Goal: Task Accomplishment & Management: Manage account settings

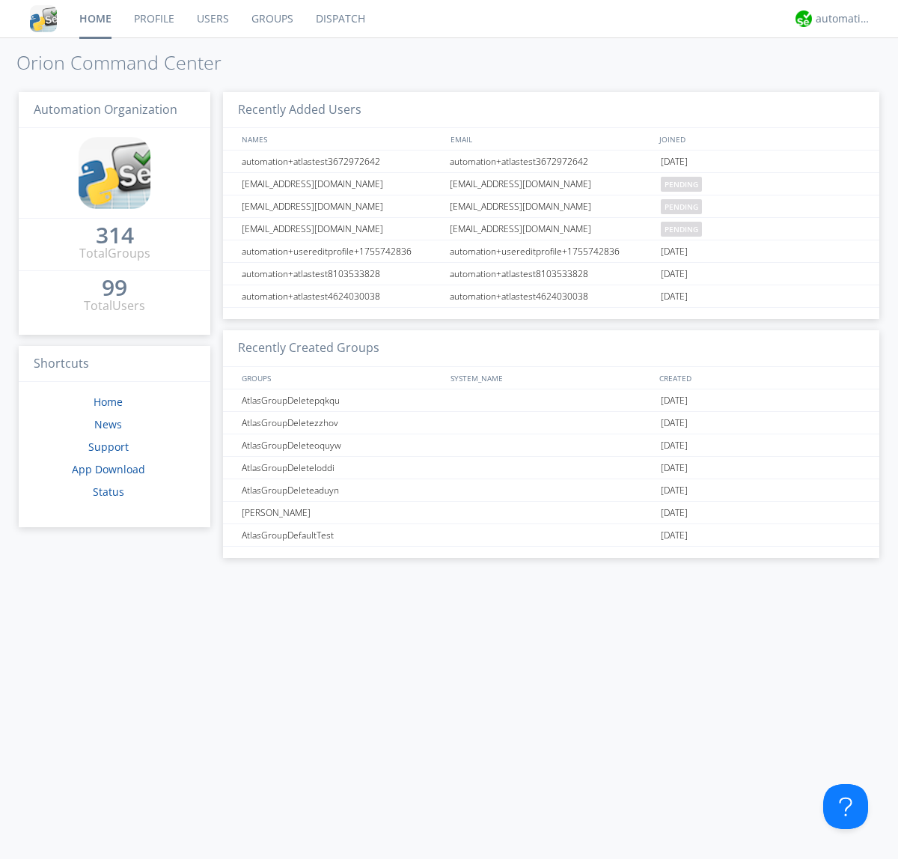
click at [212, 19] on link "Users" at bounding box center [213, 18] width 55 height 37
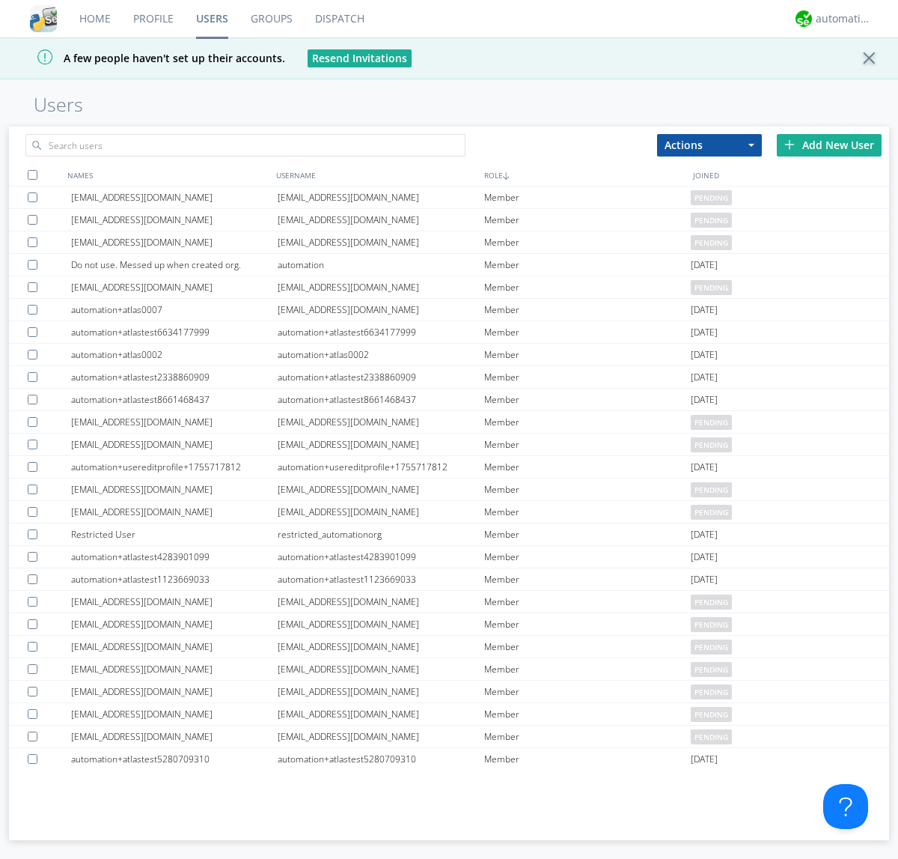
click at [830, 145] on div "Add New User" at bounding box center [829, 145] width 105 height 22
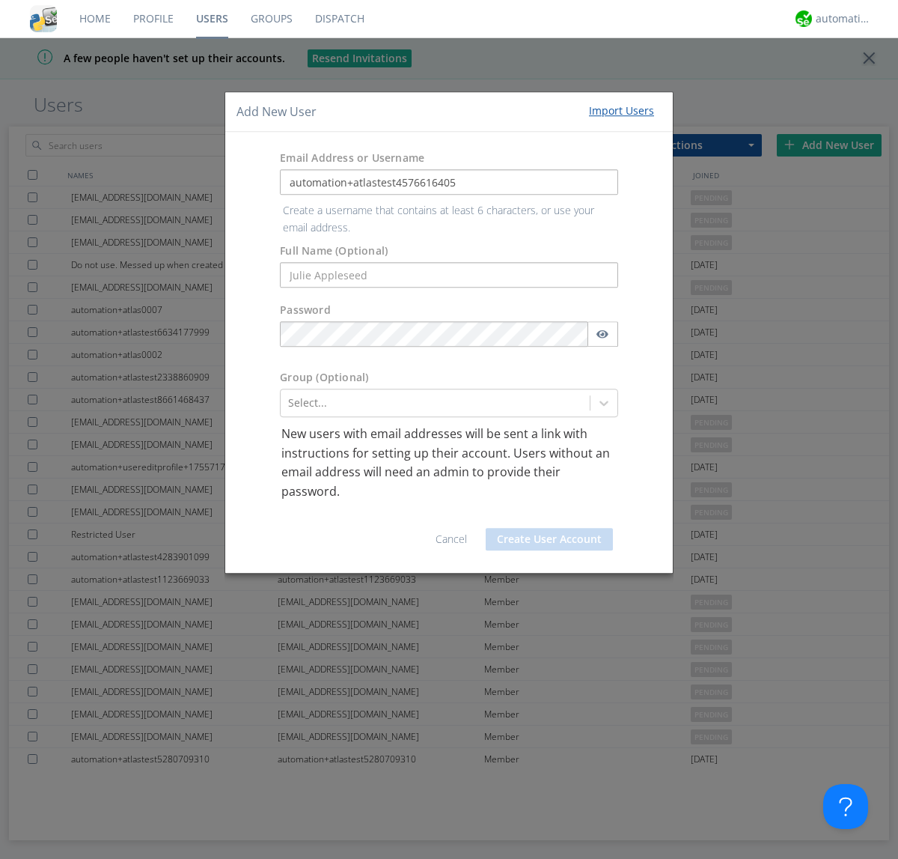
type input "automation+atlastest4576616405"
click at [435, 394] on div at bounding box center [435, 403] width 294 height 18
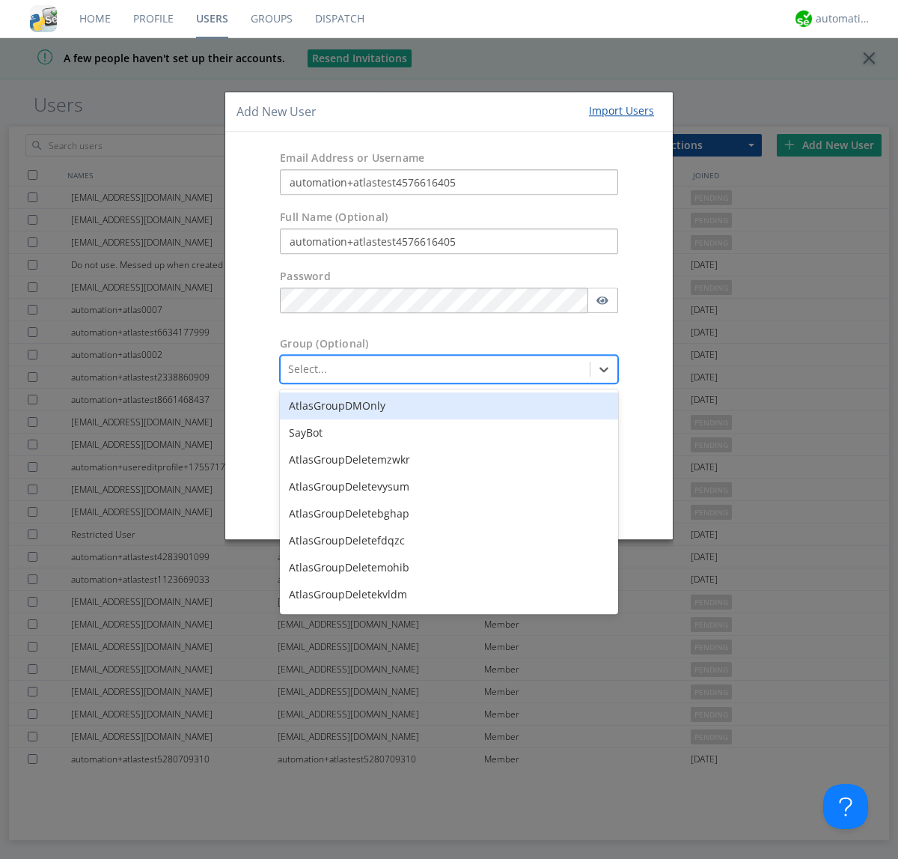
click at [550, 505] on button "Create User Account" at bounding box center [549, 505] width 127 height 22
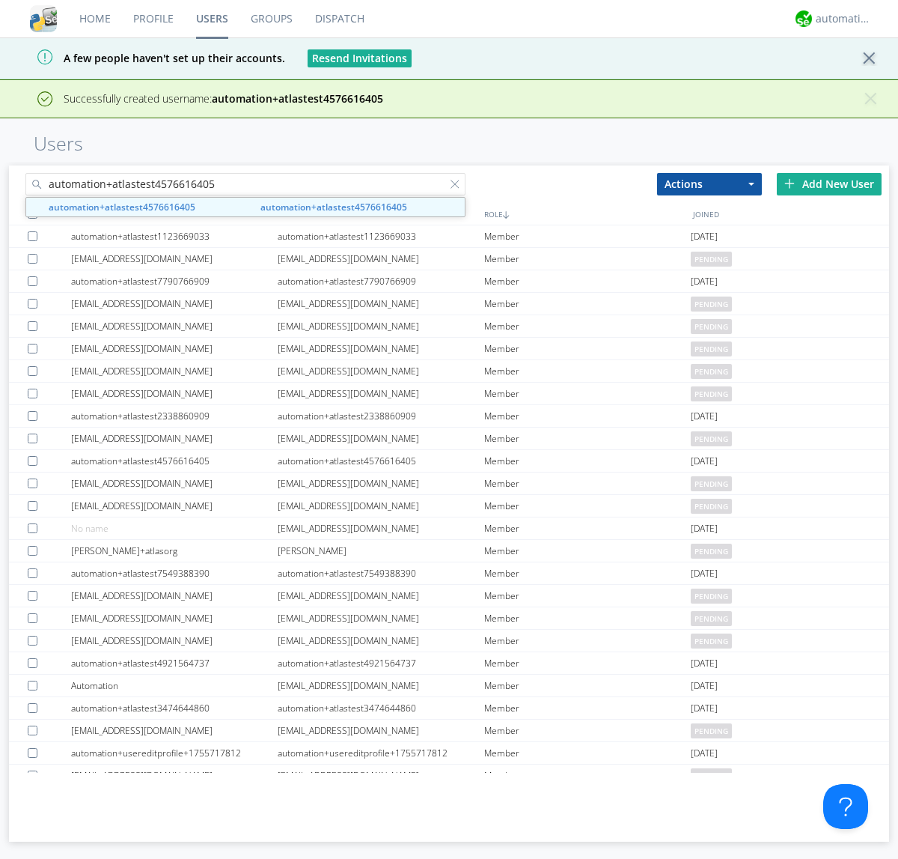
type input "automation+atlastest4576616405"
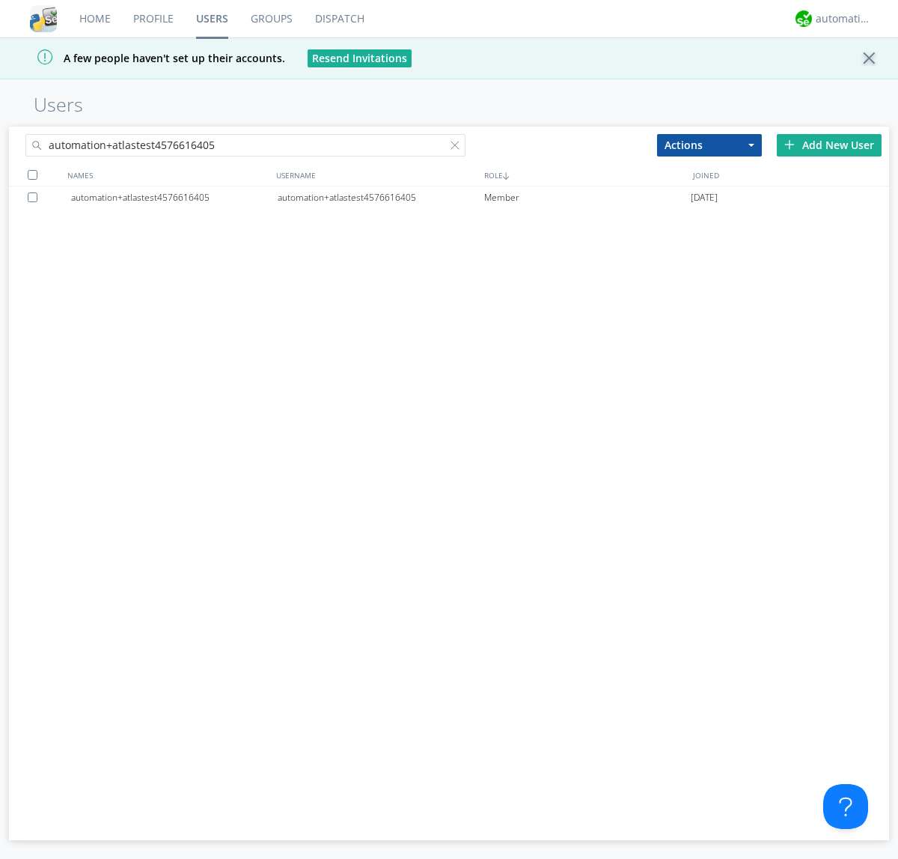
click at [380, 197] on div "automation+atlastest4576616405" at bounding box center [381, 197] width 207 height 22
